Goal: Task Accomplishment & Management: Complete application form

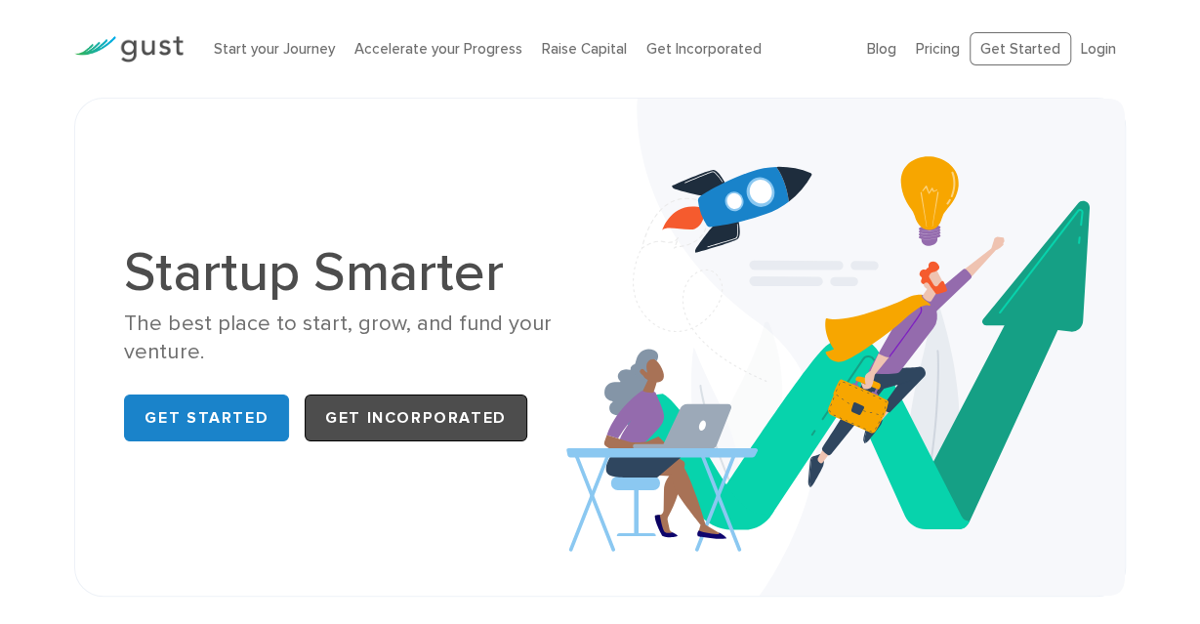
click at [402, 416] on link "Get Incorporated" at bounding box center [416, 417] width 223 height 47
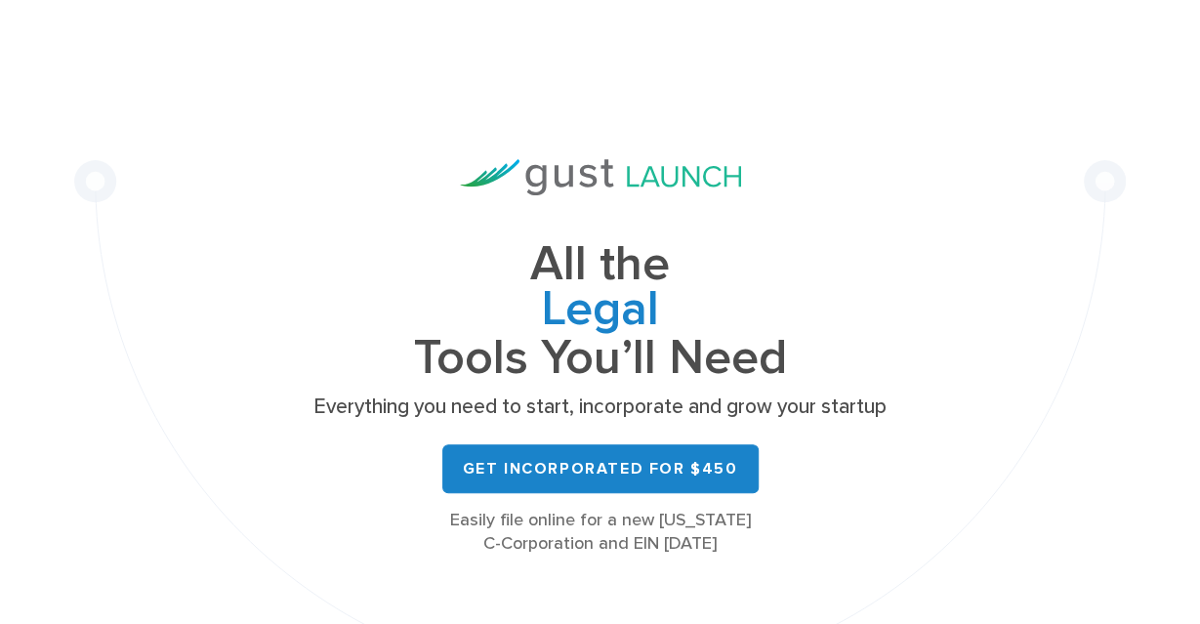
scroll to position [102, 0]
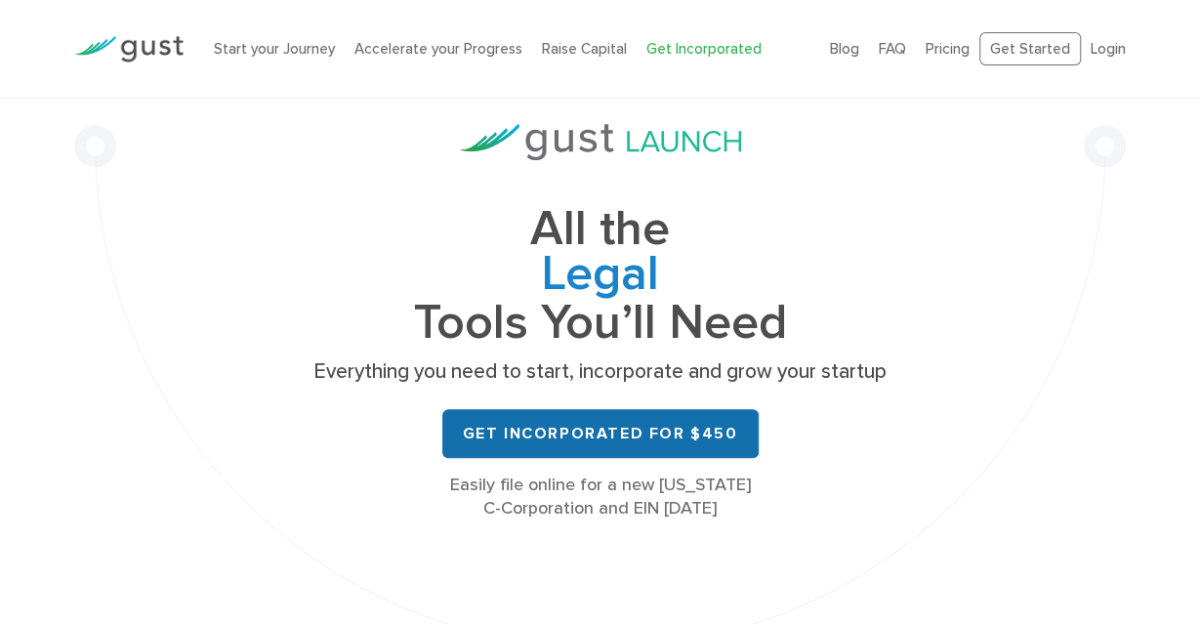
click at [592, 430] on link "Get Incorporated for $450" at bounding box center [600, 433] width 316 height 49
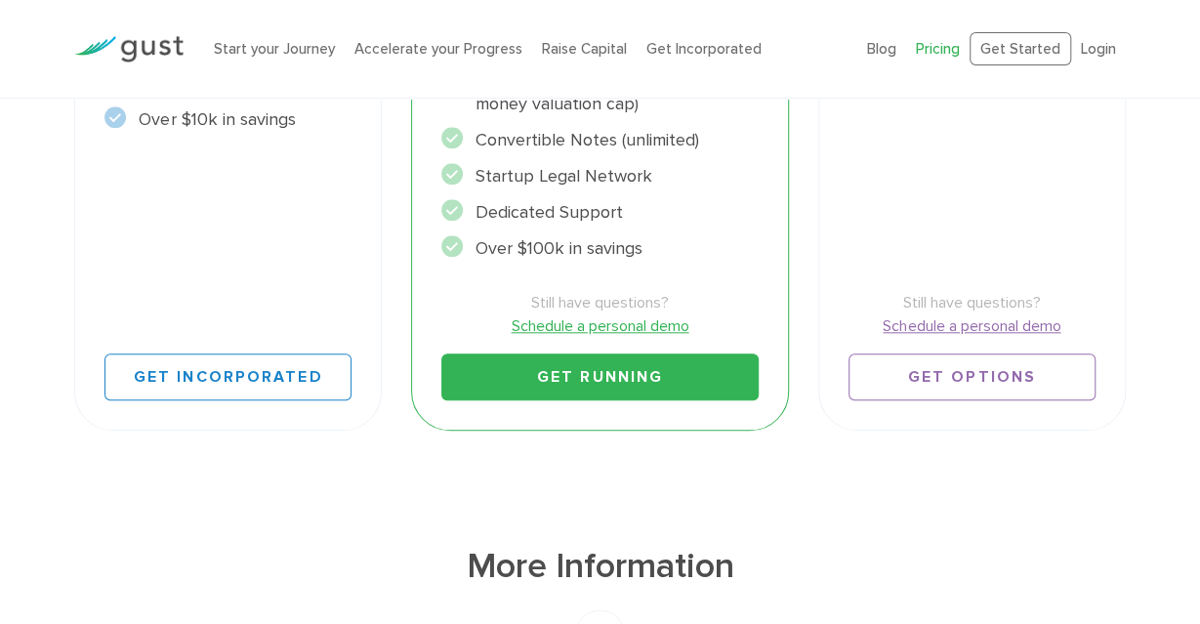
scroll to position [812, 0]
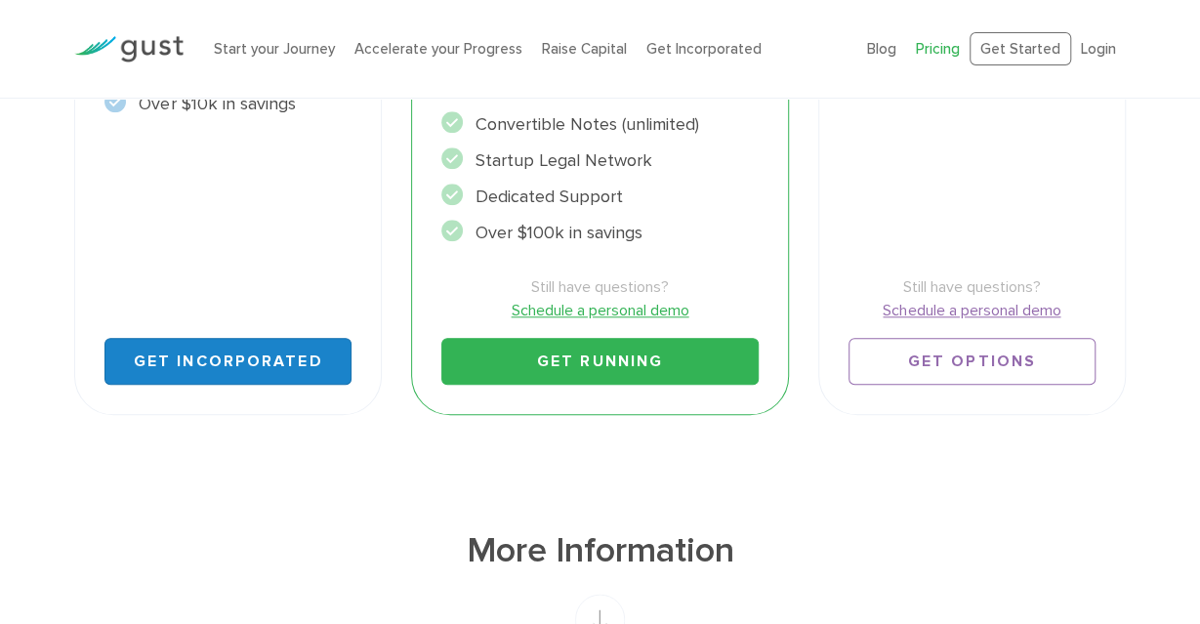
click at [226, 358] on link "Get Incorporated" at bounding box center [227, 361] width 247 height 47
